Goal: Information Seeking & Learning: Learn about a topic

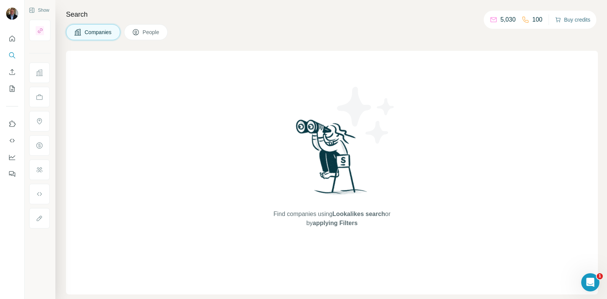
click at [565, 23] on button "Buy credits" at bounding box center [572, 19] width 35 height 11
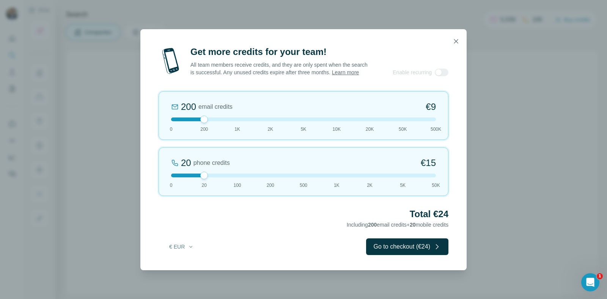
click at [301, 181] on div "20 phone credits €[PHONE_NUMBER] 1K 2K 5K 50K" at bounding box center [303, 172] width 290 height 49
drag, startPoint x: 301, startPoint y: 181, endPoint x: 180, endPoint y: 193, distance: 121.9
click at [180, 193] on div "0 phone credits €0 [PHONE_NUMBER] 1K 2K 5K 50K" at bounding box center [303, 172] width 290 height 49
click at [455, 39] on icon "button" at bounding box center [456, 41] width 4 height 4
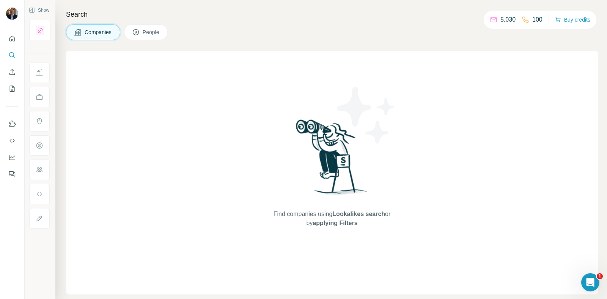
click at [98, 28] on span "Companies" at bounding box center [99, 32] width 28 height 8
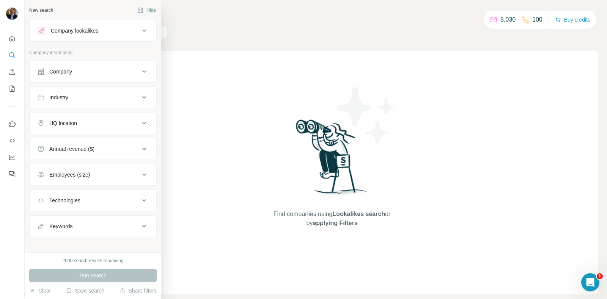
click at [59, 101] on button "Industry" at bounding box center [93, 97] width 127 height 18
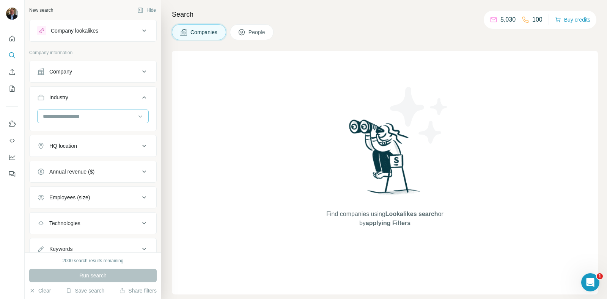
click at [61, 113] on input at bounding box center [89, 116] width 94 height 8
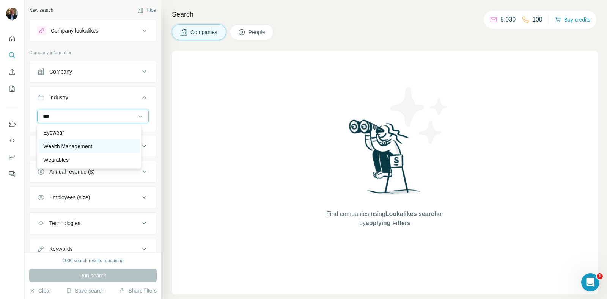
type input "***"
click at [70, 143] on p "Wealth Management" at bounding box center [67, 147] width 49 height 8
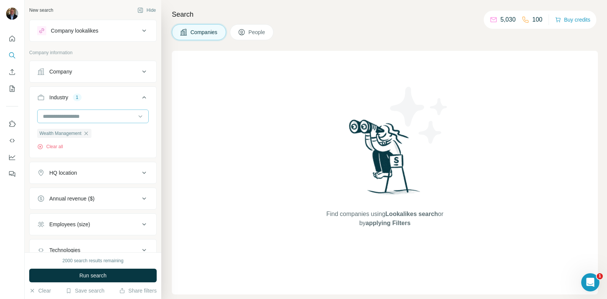
click at [82, 118] on input at bounding box center [89, 116] width 94 height 8
type input "*"
type input "*******"
click at [57, 134] on p "Banking" at bounding box center [52, 133] width 19 height 8
click at [94, 114] on input at bounding box center [89, 116] width 94 height 8
